Goal: Book appointment/travel/reservation

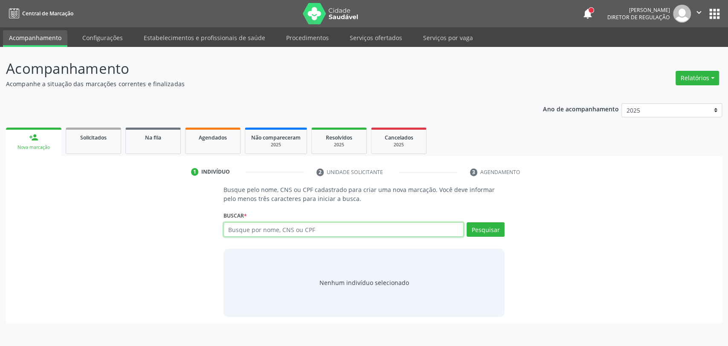
click at [322, 229] on input "text" at bounding box center [344, 229] width 241 height 15
click at [315, 230] on input "text" at bounding box center [344, 229] width 241 height 15
type input "704202526957090"
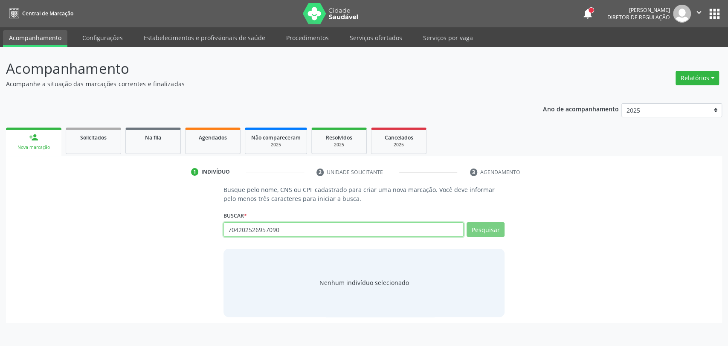
click at [258, 230] on input "704202526957090" at bounding box center [344, 229] width 241 height 15
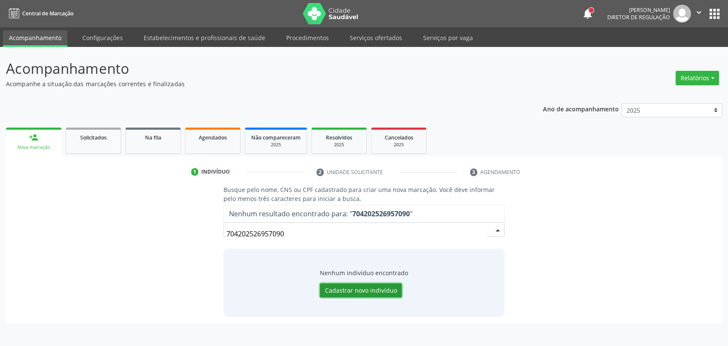
click at [343, 288] on button "Cadastrar novo indivíduo" at bounding box center [361, 290] width 82 height 15
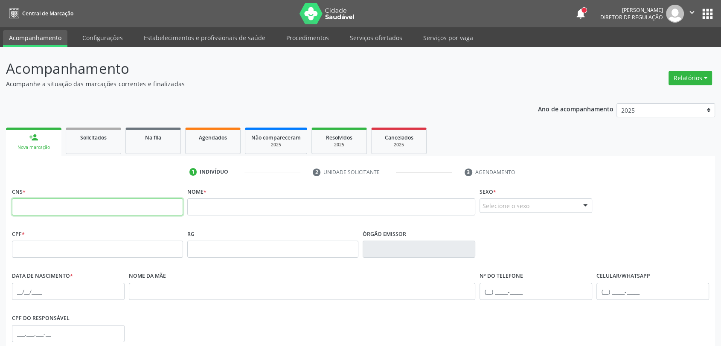
click at [122, 209] on input "text" at bounding box center [97, 206] width 171 height 17
paste input "704 2025 2695 7090"
type input "704 2025 2695 7090"
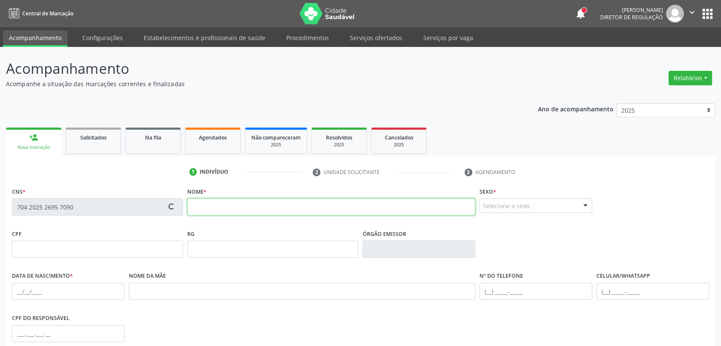
click at [242, 205] on input "text" at bounding box center [331, 206] width 288 height 17
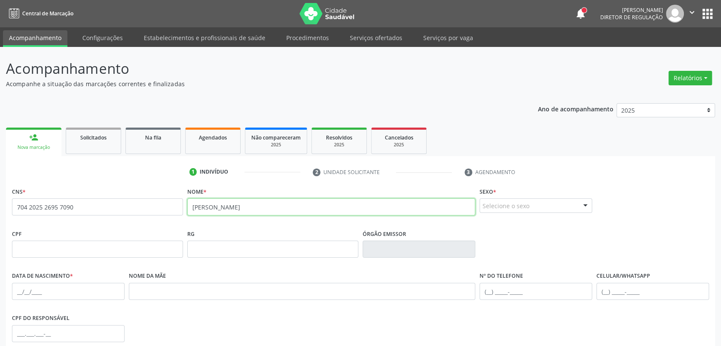
type input "[PERSON_NAME]"
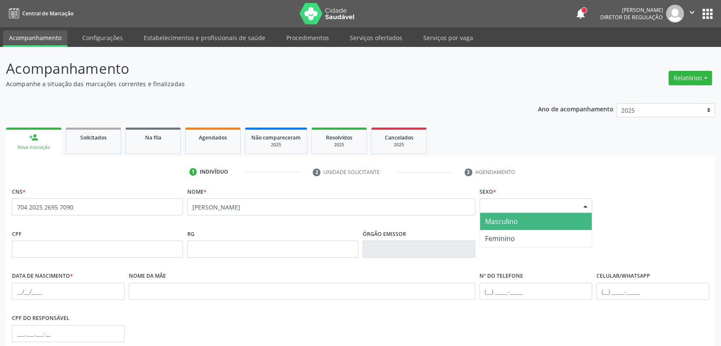
click at [499, 207] on div "Selecione o sexo" at bounding box center [535, 205] width 113 height 15
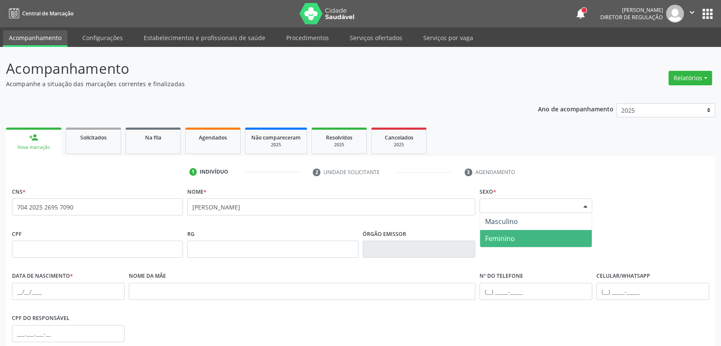
click at [500, 235] on span "Feminino" at bounding box center [500, 238] width 30 height 9
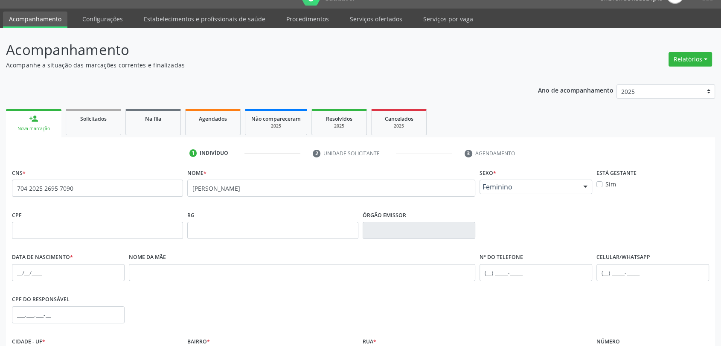
scroll to position [116, 0]
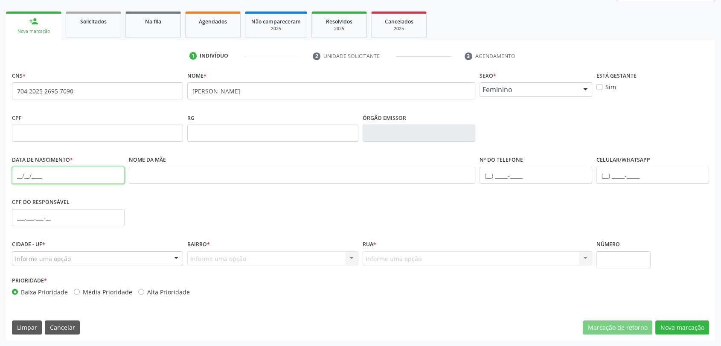
click at [52, 180] on input "text" at bounding box center [68, 175] width 113 height 17
type input "2[DATE]"
click at [143, 214] on div "CPF do responsável" at bounding box center [360, 217] width 701 height 42
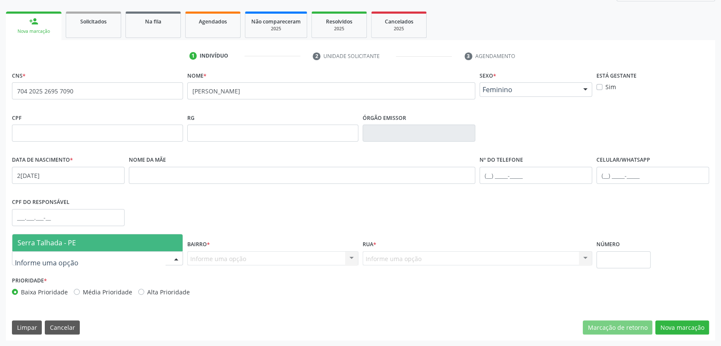
click at [127, 263] on div at bounding box center [97, 258] width 171 height 15
click at [124, 247] on span "Serra Talhada - PE" at bounding box center [97, 242] width 170 height 17
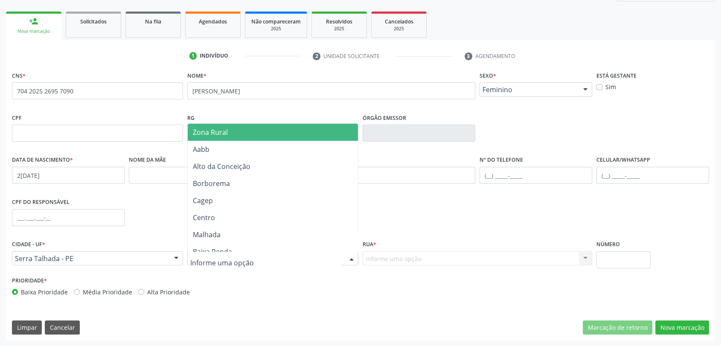
click at [215, 129] on span "Zona Rural" at bounding box center [210, 132] width 35 height 9
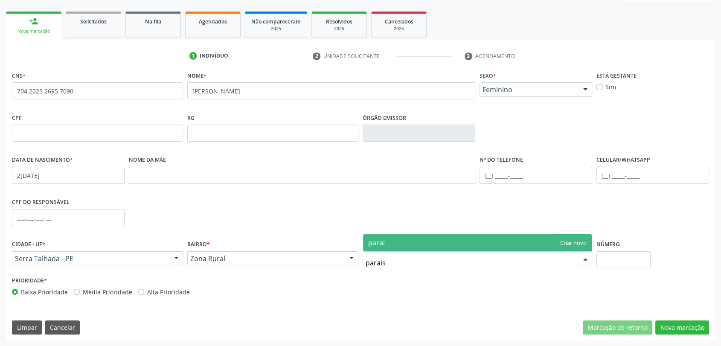
type input "paraiso"
click at [386, 243] on span "paraiso" at bounding box center [380, 242] width 24 height 9
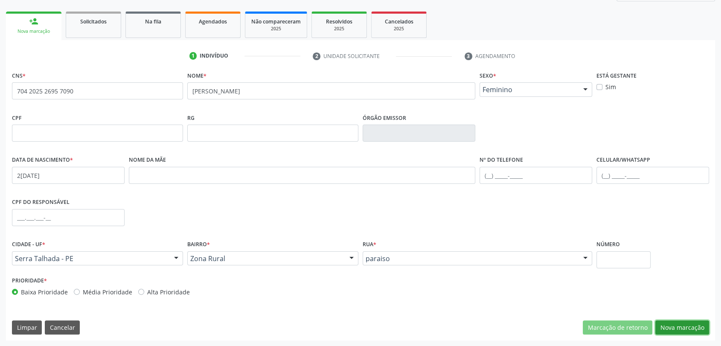
click at [702, 328] on button "Nova marcação" at bounding box center [682, 327] width 54 height 15
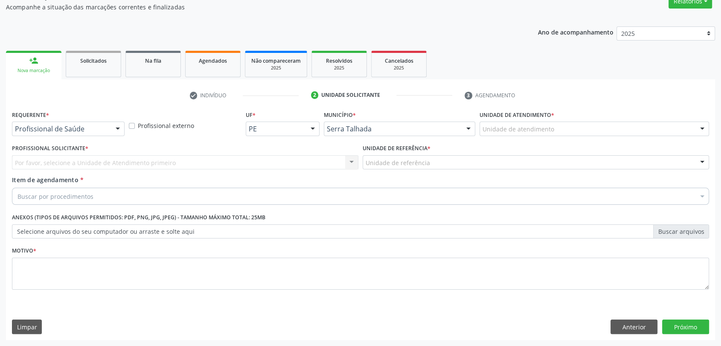
scroll to position [76, 0]
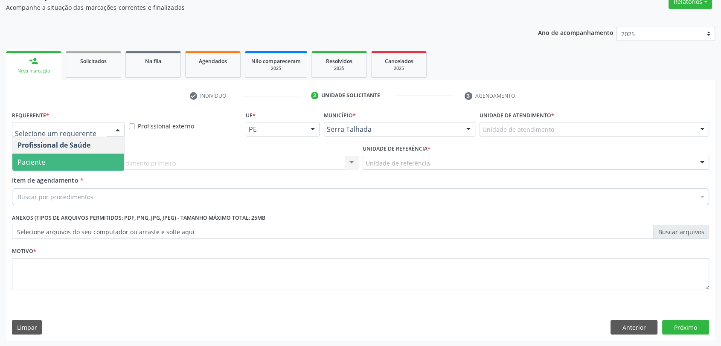
click at [59, 159] on span "Paciente" at bounding box center [68, 162] width 112 height 17
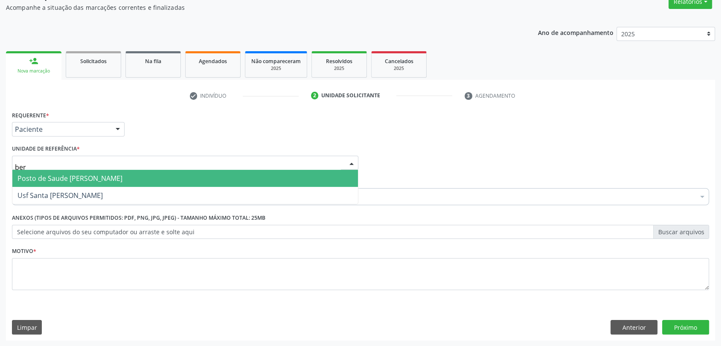
type input "bern"
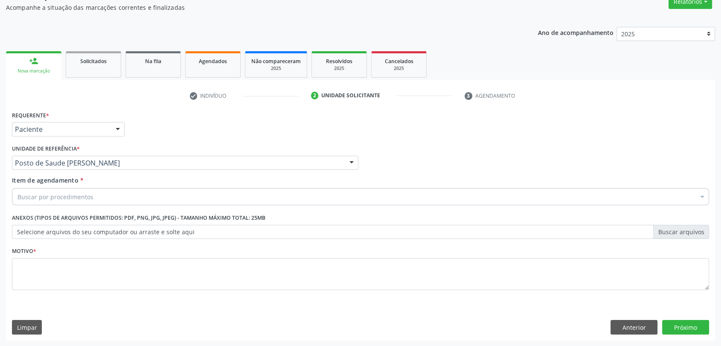
click at [50, 200] on div "Buscar por procedimentos" at bounding box center [360, 196] width 697 height 17
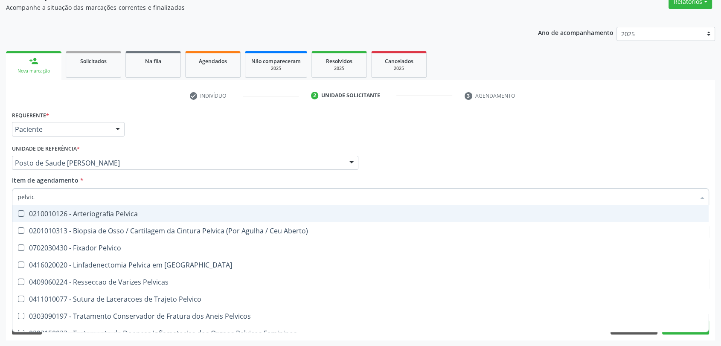
type input "pelvica"
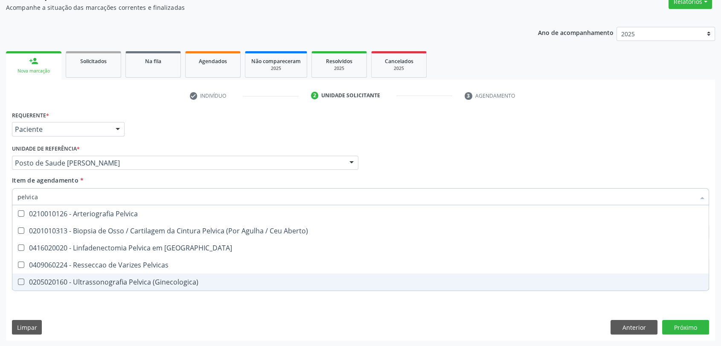
click at [79, 284] on div "0205020160 - Ultrassonografia Pelvica (Ginecologica)" at bounding box center [360, 282] width 686 height 7
checkbox \(Ginecologica\) "true"
click at [81, 301] on div "Requerente * Paciente Profissional de Saúde Paciente Nenhum resultado encontrad…" at bounding box center [360, 205] width 697 height 193
checkbox Aberto\) "true"
checkbox \(Ginecologica\) "false"
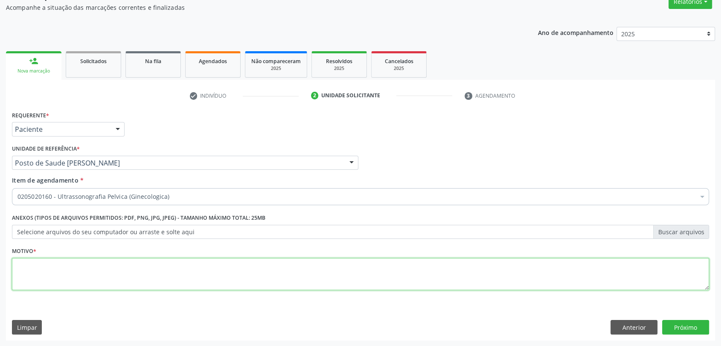
click at [73, 276] on textarea at bounding box center [360, 274] width 697 height 32
type textarea "a"
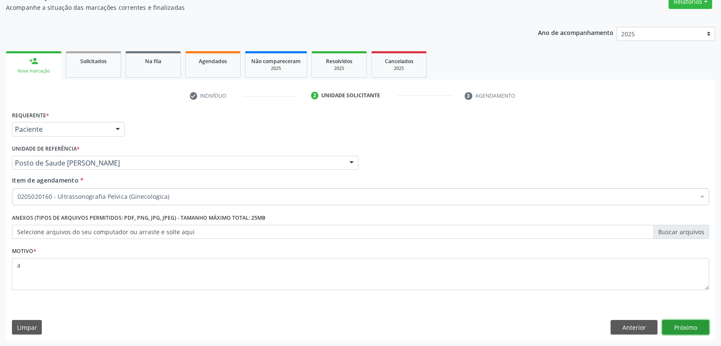
click at [693, 325] on button "Próximo" at bounding box center [685, 327] width 47 height 15
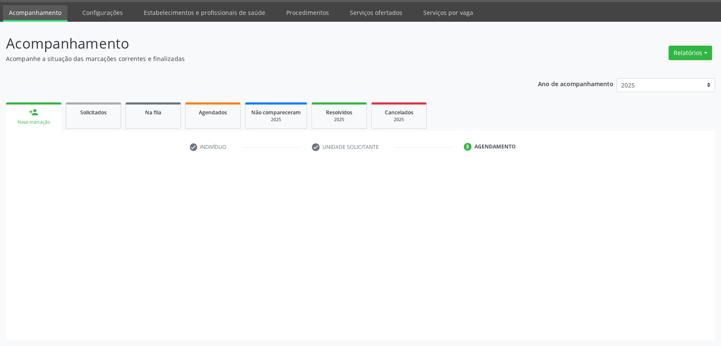
scroll to position [25, 0]
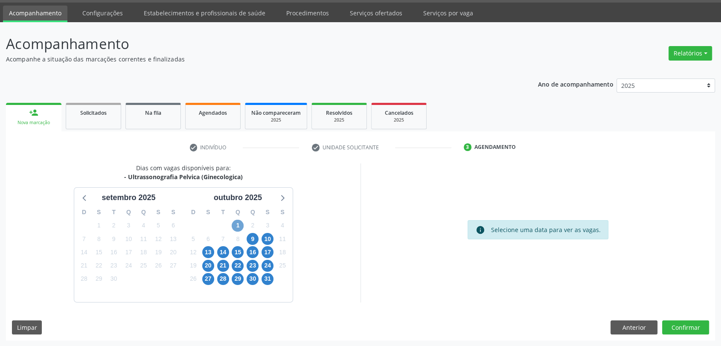
click at [236, 222] on span "1" at bounding box center [238, 226] width 12 height 12
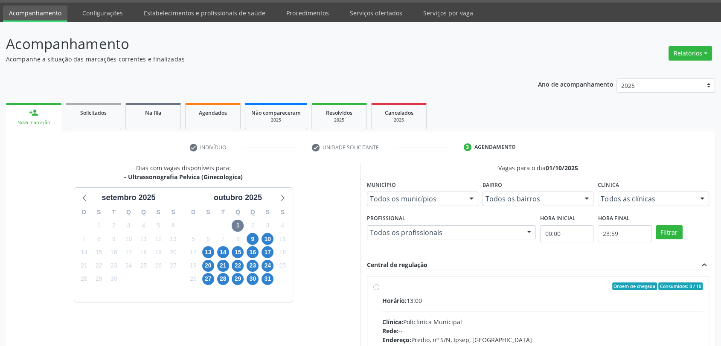
click at [417, 296] on div "Horário: 13:00" at bounding box center [542, 300] width 320 height 9
click at [379, 290] on input "Ordem de chegada Consumidos: 8 / 10 Horário: 13:00 Clínica: Policlinica Municip…" at bounding box center [376, 286] width 6 height 8
radio input "true"
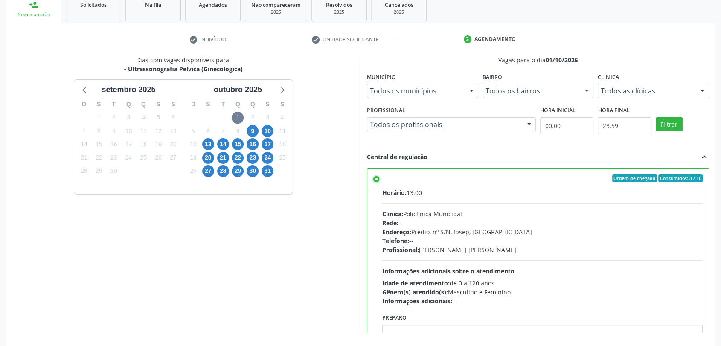
scroll to position [163, 0]
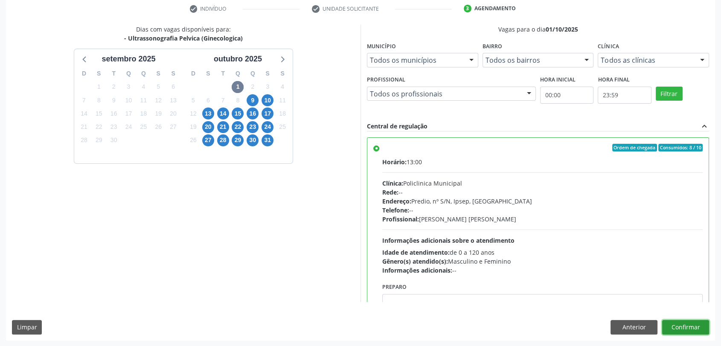
click at [683, 328] on button "Confirmar" at bounding box center [685, 327] width 47 height 15
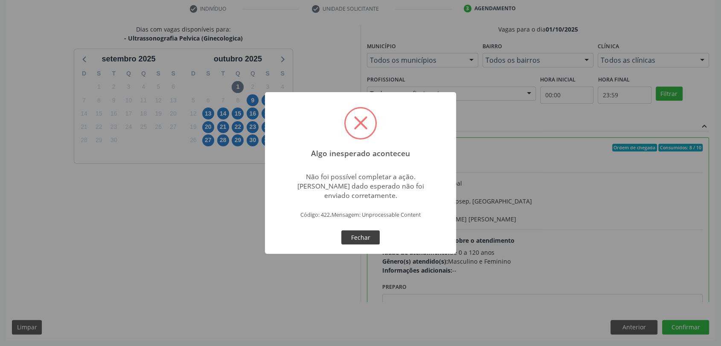
click at [372, 238] on button "Fechar" at bounding box center [360, 237] width 38 height 15
